Goal: Task Accomplishment & Management: Manage account settings

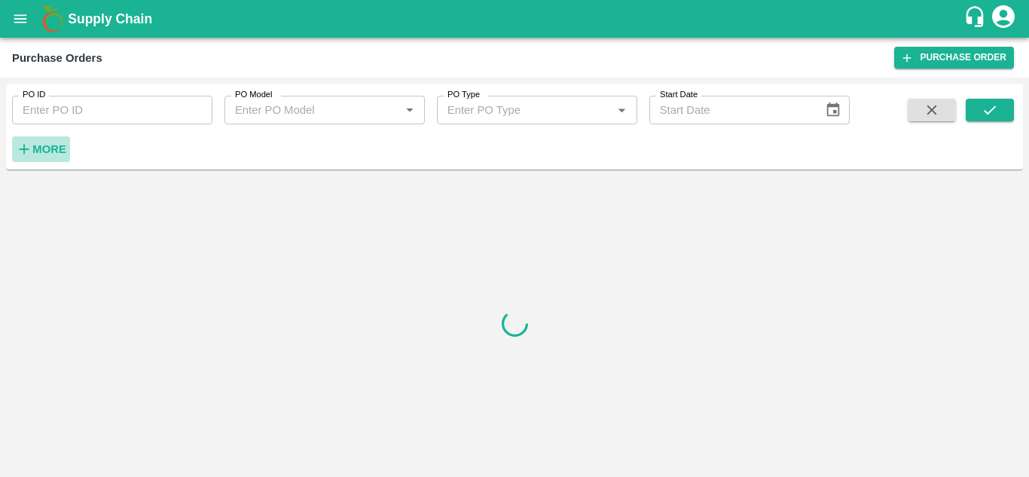
click at [37, 158] on h6 "More" at bounding box center [49, 149] width 34 height 20
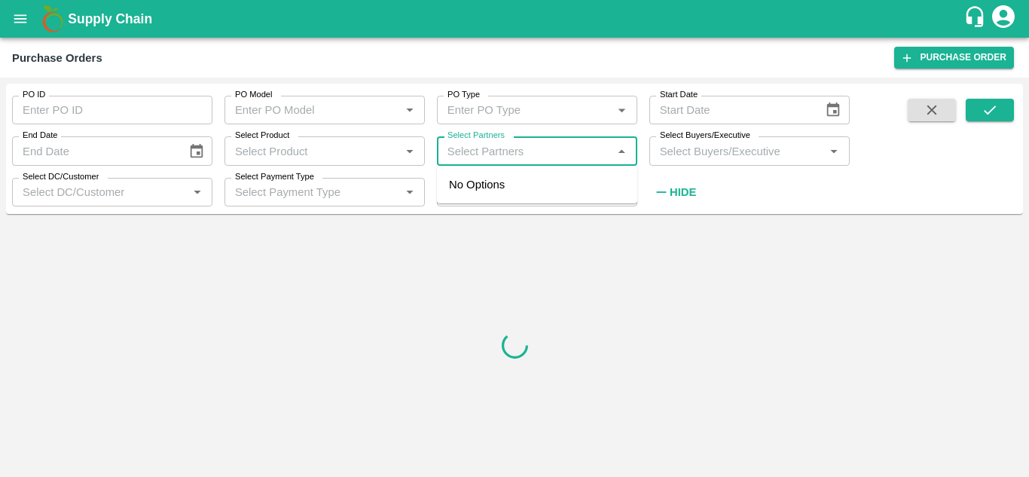
click at [481, 149] on input "Select Partners" at bounding box center [524, 151] width 166 height 20
paste input "9900631094"
type input "9900631094"
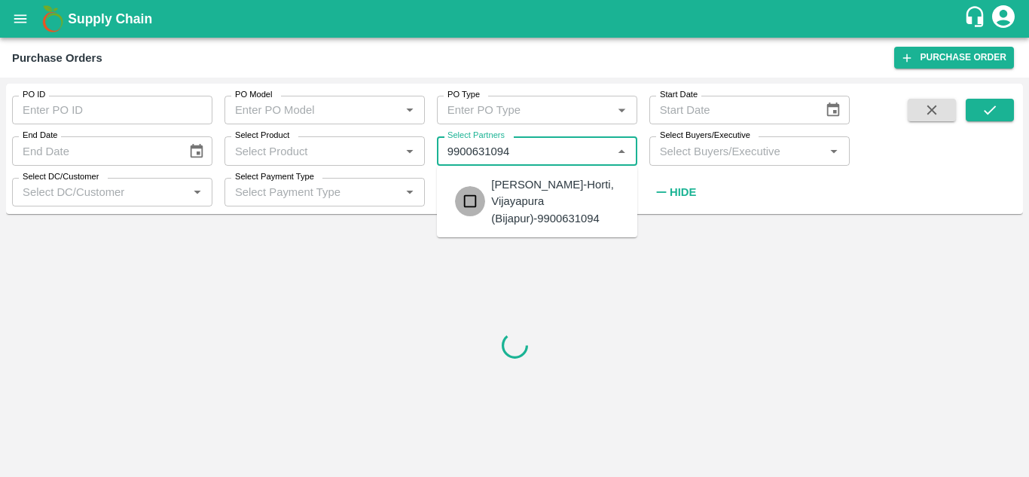
click at [476, 198] on input "checkbox" at bounding box center [470, 201] width 30 height 30
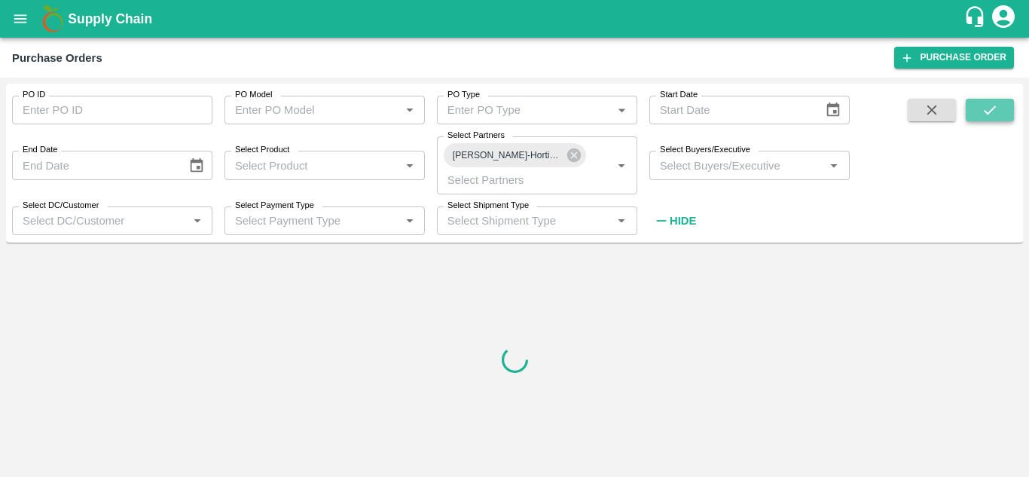
click at [981, 110] on icon "submit" at bounding box center [989, 110] width 17 height 17
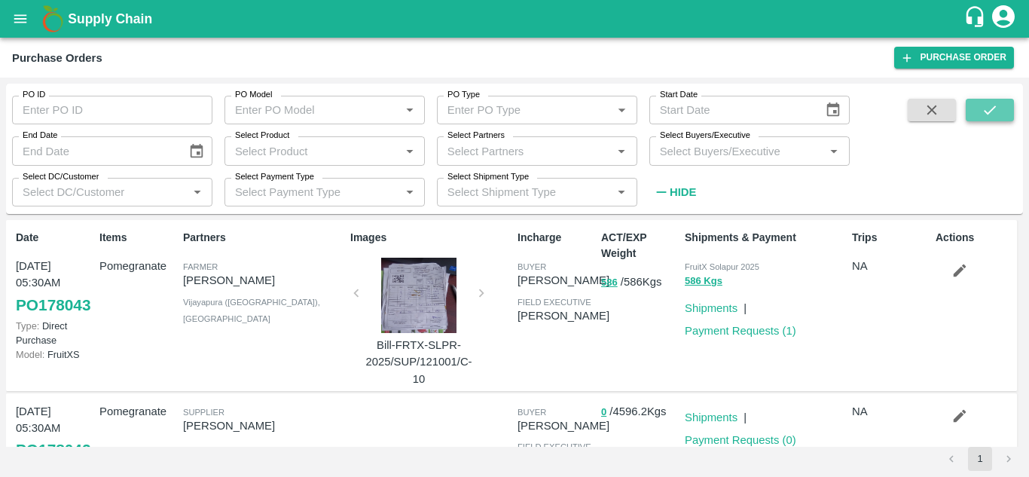
click at [981, 110] on icon "submit" at bounding box center [989, 110] width 17 height 17
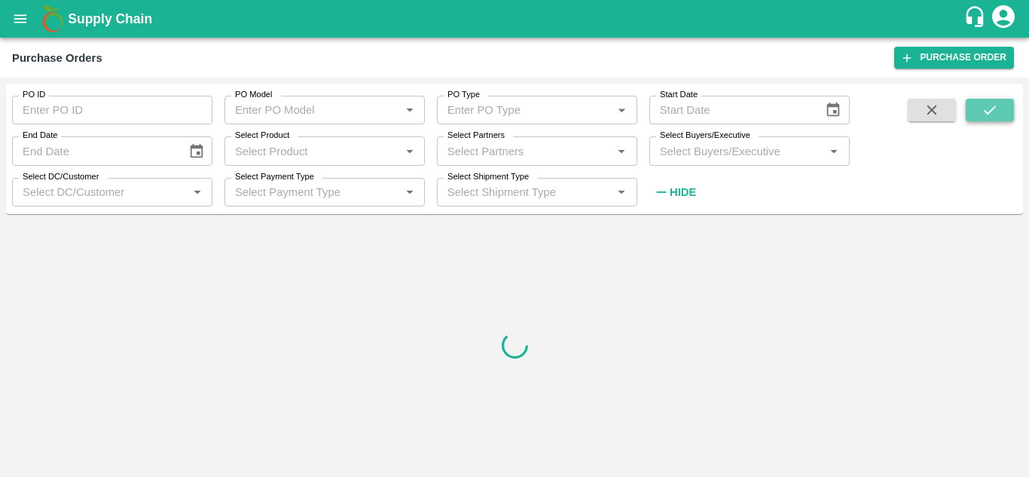
click at [981, 110] on icon "submit" at bounding box center [989, 110] width 17 height 17
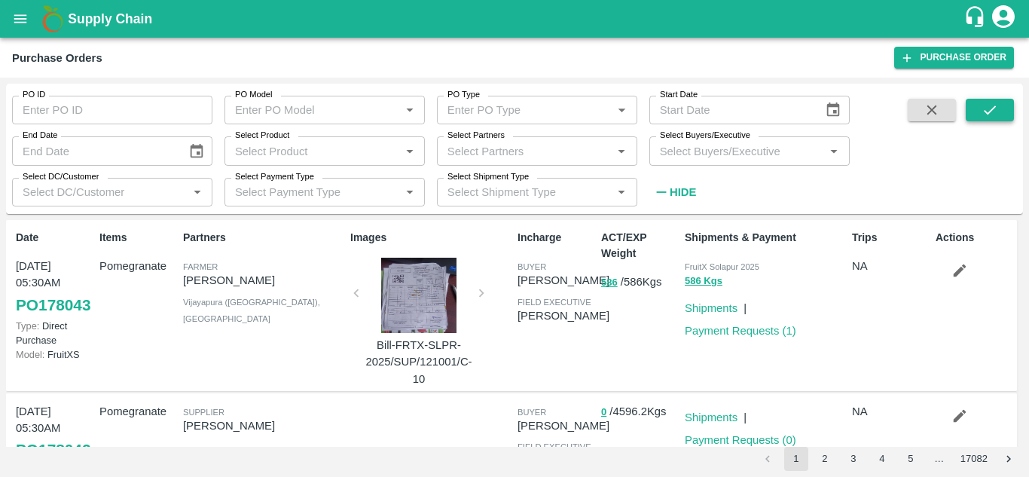
click at [986, 106] on icon "submit" at bounding box center [989, 110] width 17 height 17
click at [518, 142] on input "Select Partners" at bounding box center [524, 151] width 166 height 20
paste input "9900631094"
type input "9900631094"
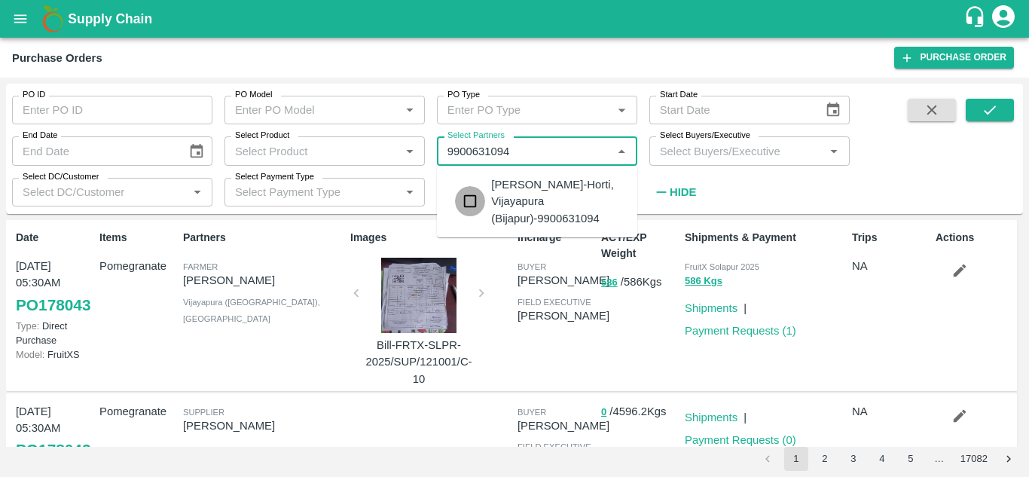
click at [466, 198] on input "checkbox" at bounding box center [470, 201] width 30 height 30
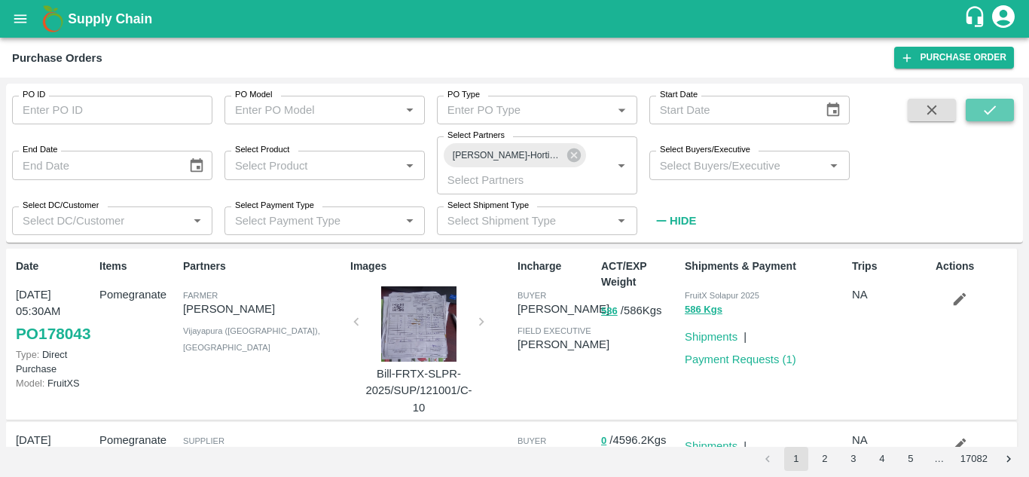
click at [977, 117] on button "submit" at bounding box center [989, 110] width 48 height 23
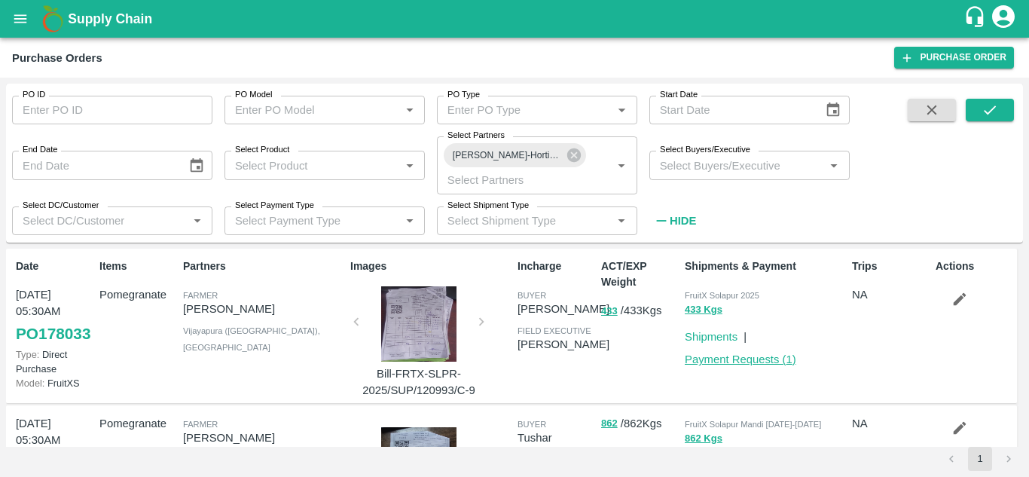
click at [725, 363] on link "Payment Requests ( 1 )" at bounding box center [740, 359] width 111 height 12
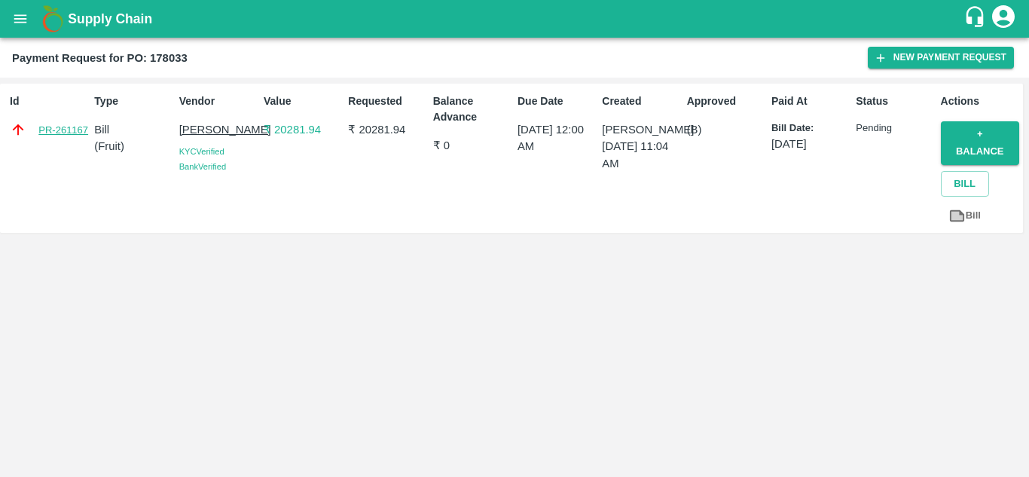
click at [50, 127] on link "PR-261167" at bounding box center [63, 130] width 50 height 15
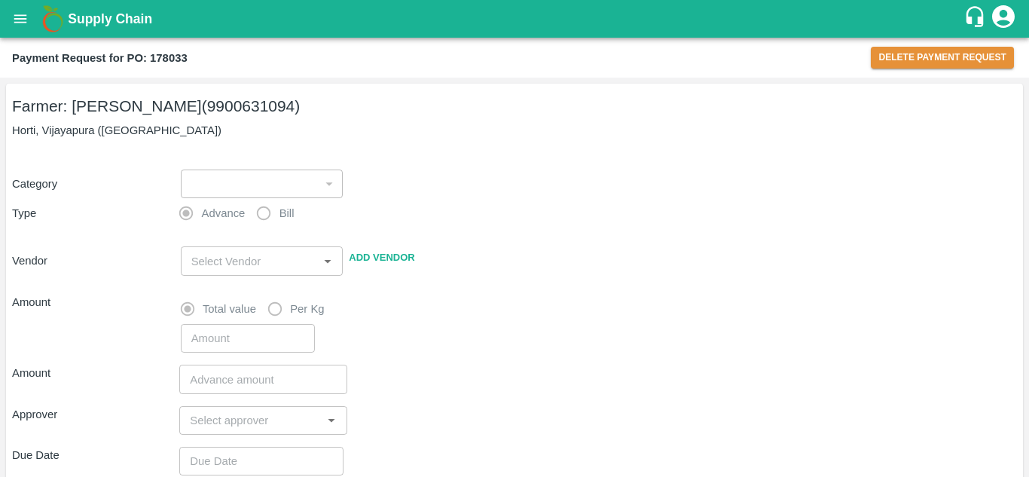
type input "1"
radio input "false"
radio input "true"
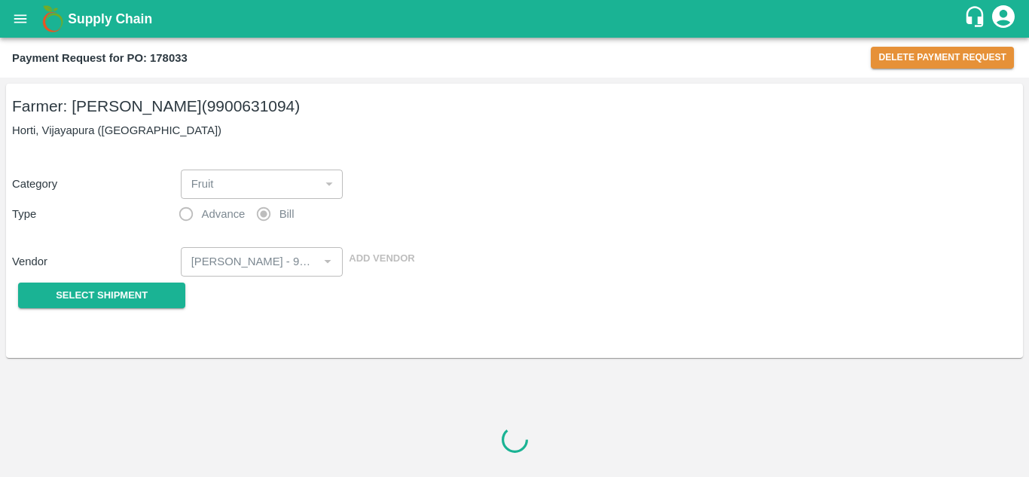
type input "[PERSON_NAME] - 9900631094(Farmer)"
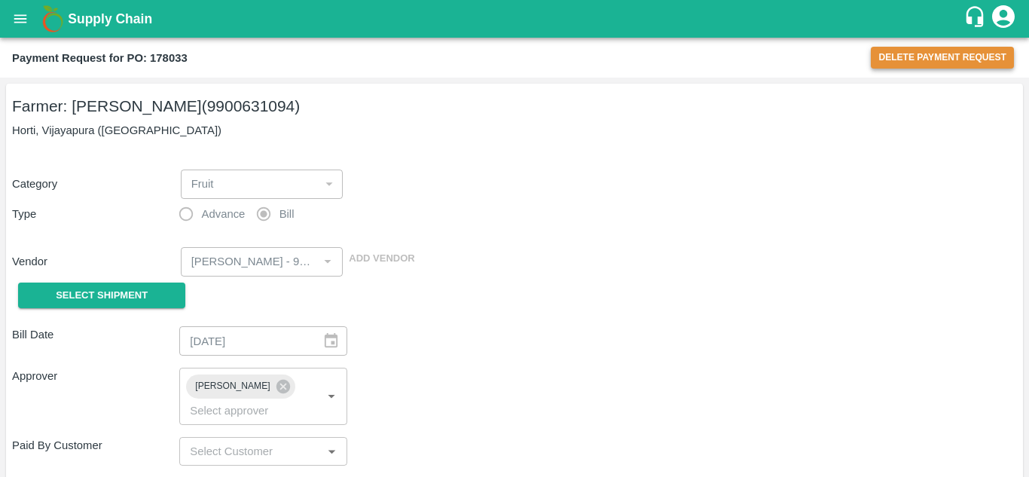
click at [913, 61] on button "Delete Payment Request" at bounding box center [942, 58] width 143 height 22
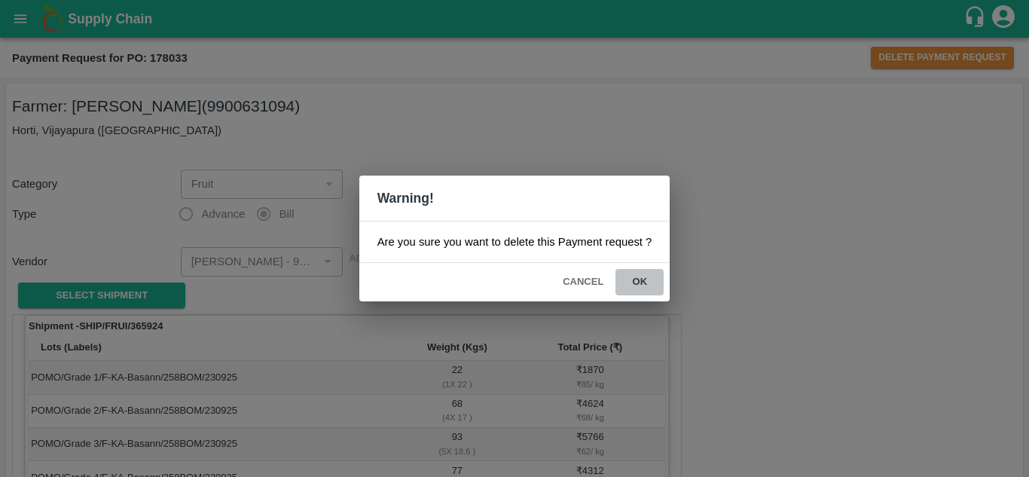
click at [636, 282] on button "ok" at bounding box center [639, 282] width 48 height 26
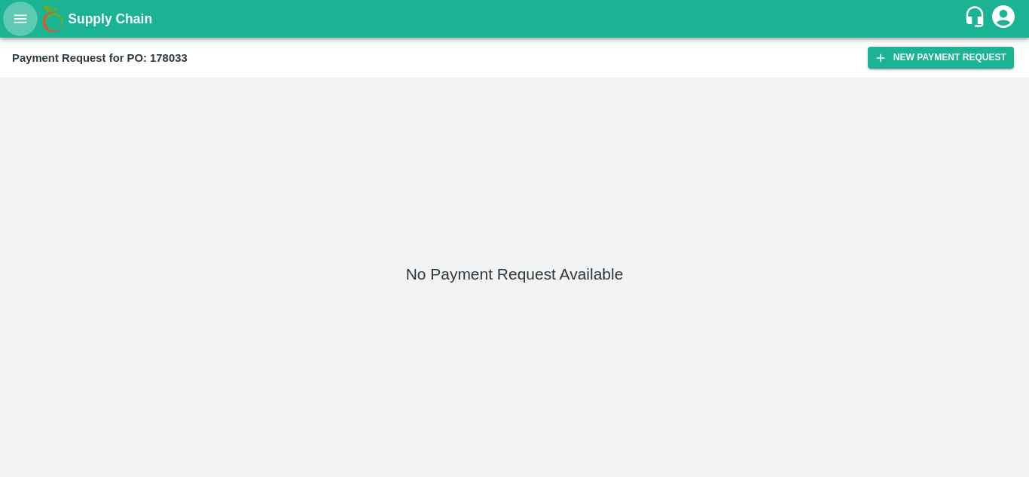
click at [17, 17] on icon "open drawer" at bounding box center [20, 19] width 17 height 17
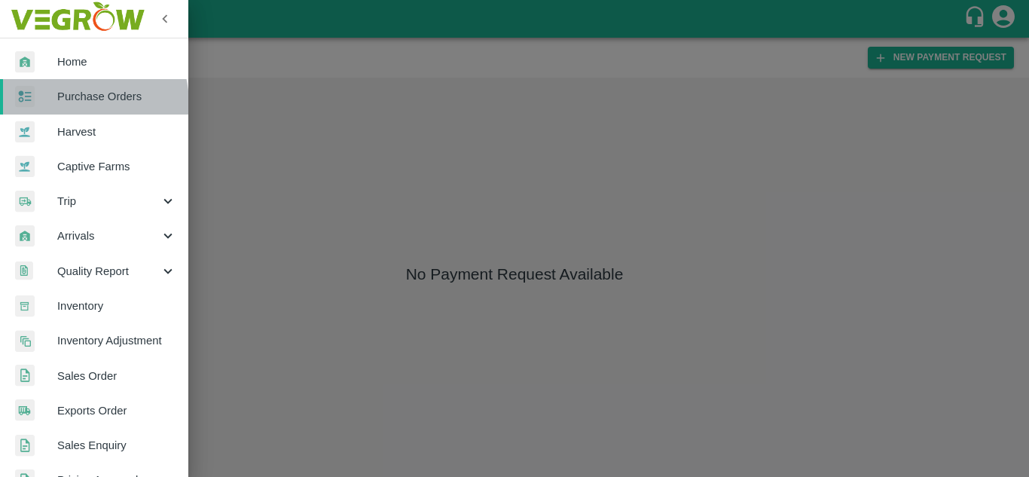
click at [67, 104] on span "Purchase Orders" at bounding box center [116, 96] width 119 height 17
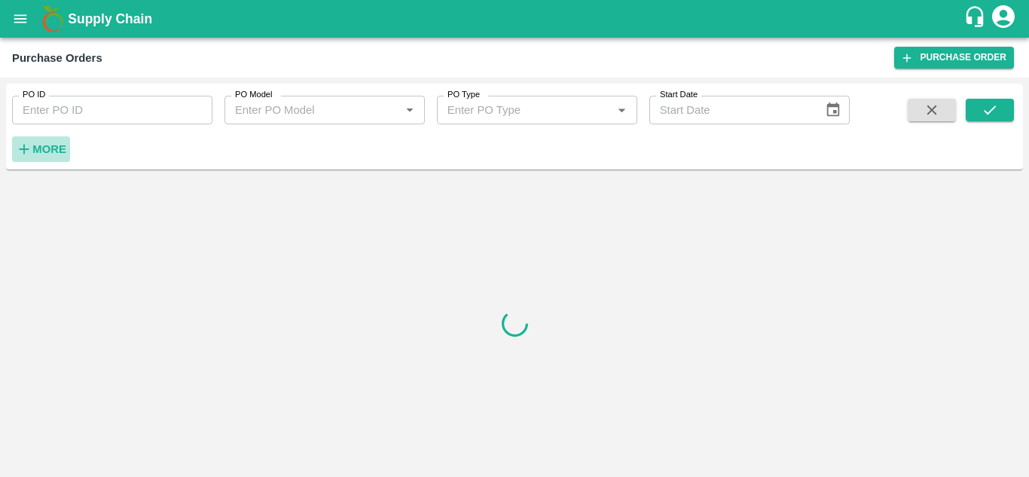
click at [47, 149] on strong "More" at bounding box center [49, 149] width 34 height 12
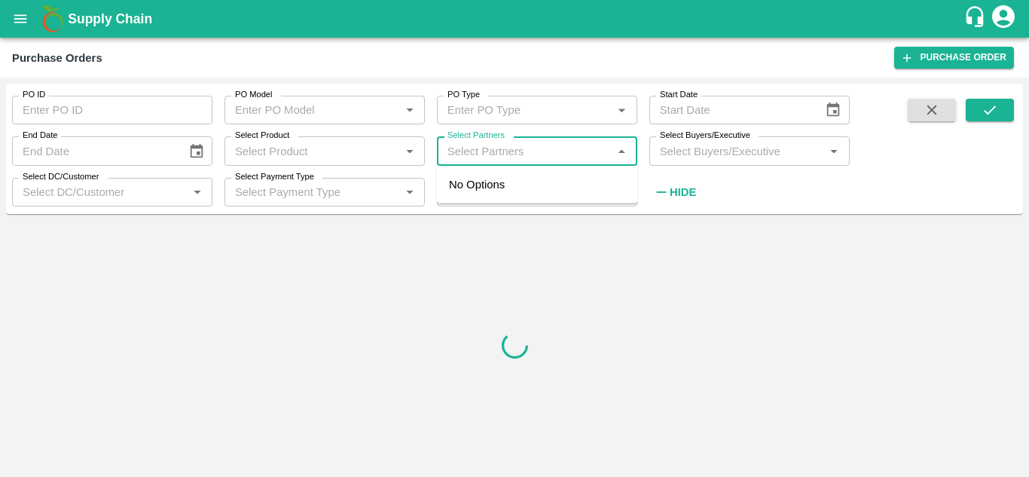
click at [505, 143] on input "Select Partners" at bounding box center [524, 151] width 166 height 20
paste input "9900631094"
type input "9900631094"
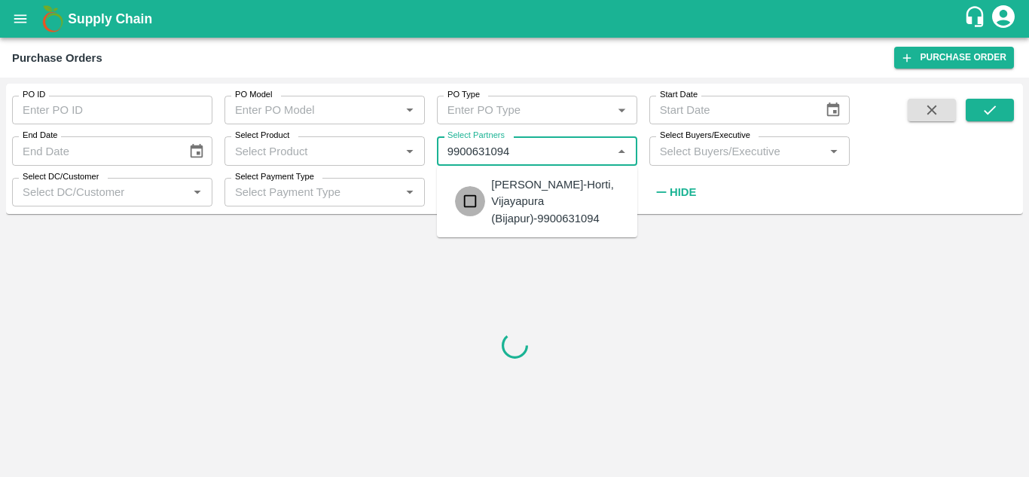
click at [467, 198] on input "checkbox" at bounding box center [470, 201] width 30 height 30
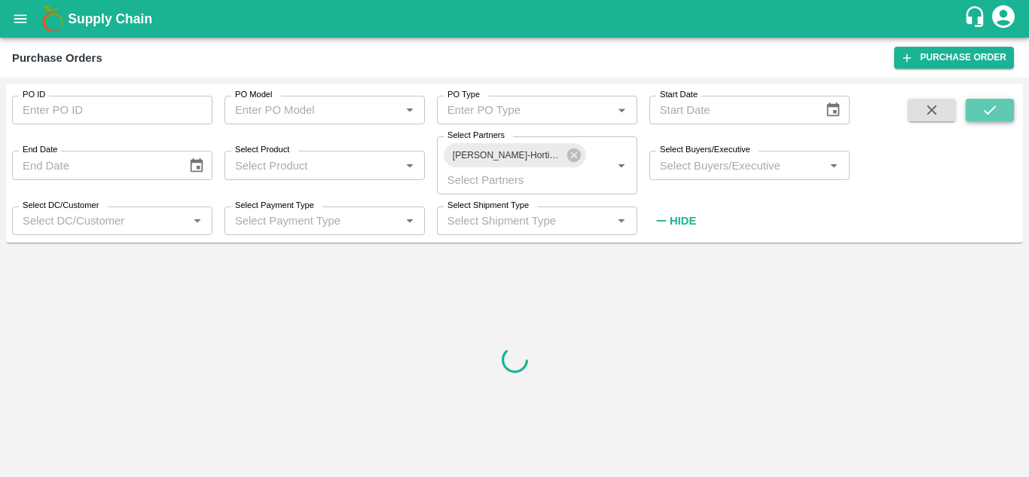
click at [977, 109] on button "submit" at bounding box center [989, 110] width 48 height 23
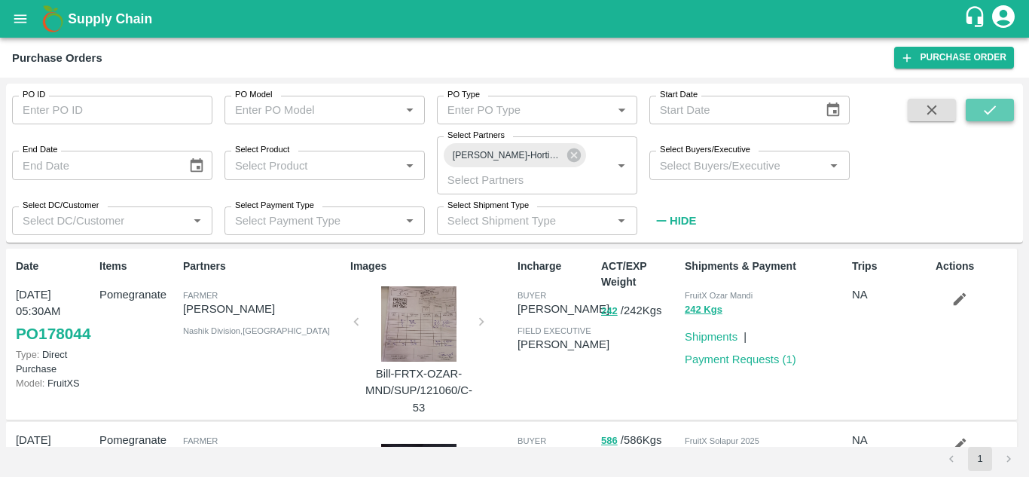
click at [974, 112] on button "submit" at bounding box center [989, 110] width 48 height 23
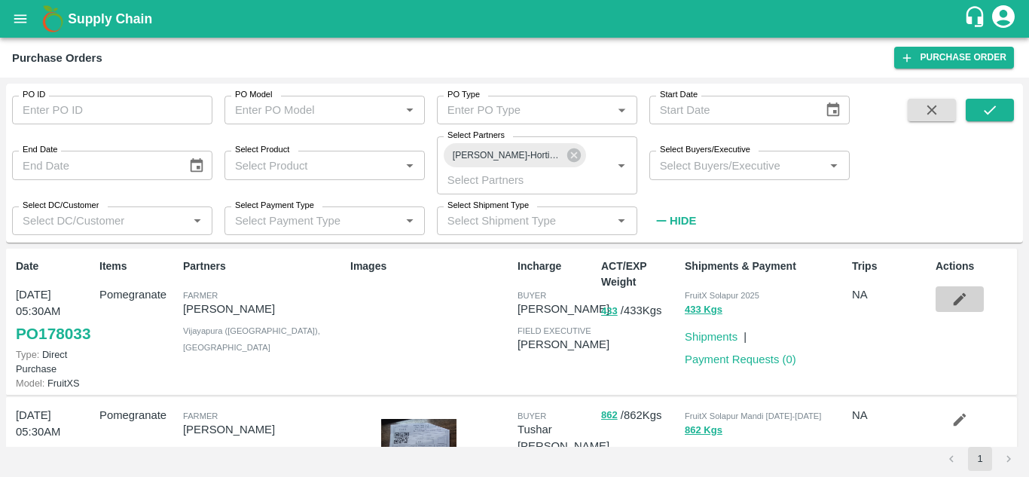
click at [951, 299] on icon "button" at bounding box center [959, 299] width 17 height 17
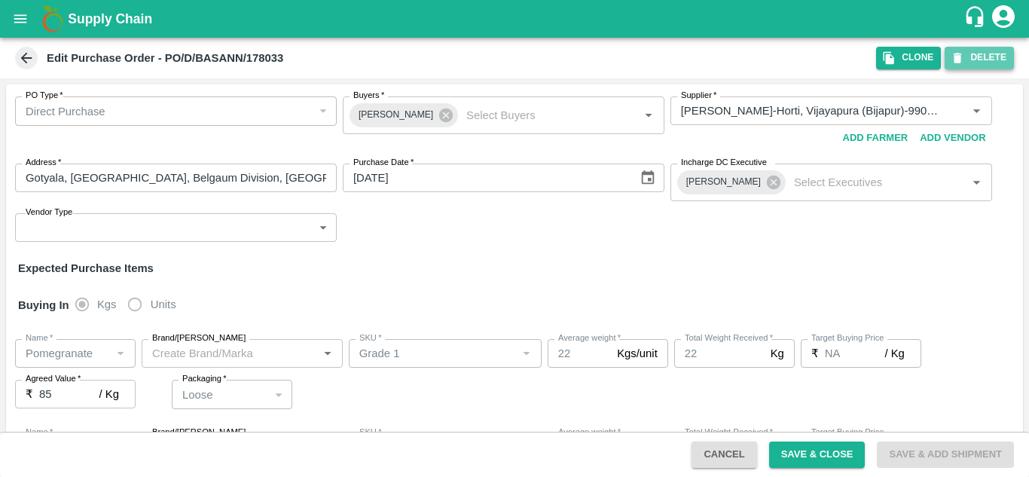
click at [982, 56] on button "DELETE" at bounding box center [978, 58] width 69 height 22
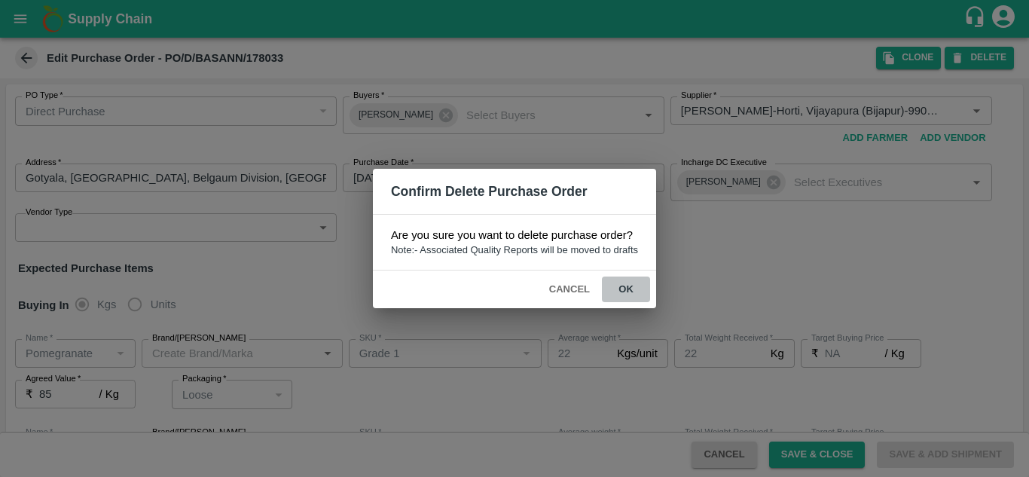
click at [627, 289] on button "ok" at bounding box center [626, 289] width 48 height 26
